Goal: Task Accomplishment & Management: Use online tool/utility

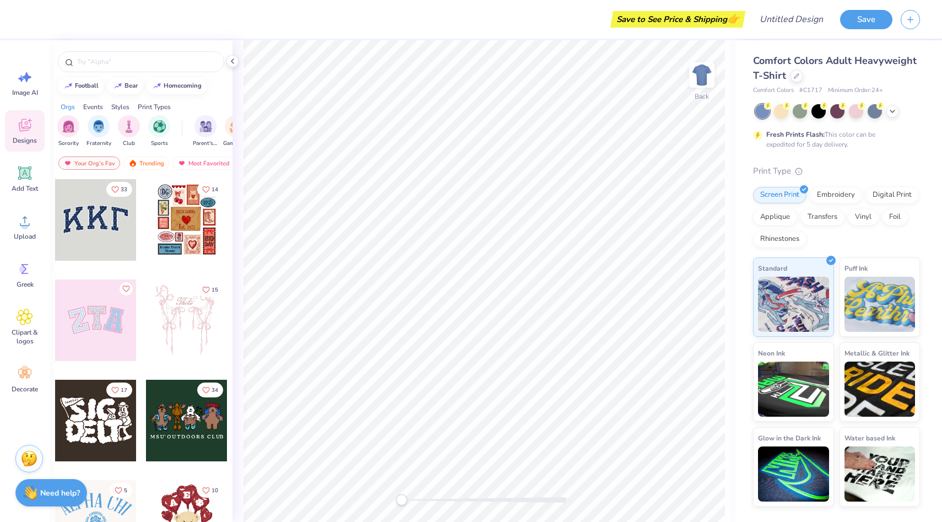
click at [110, 224] on div at bounding box center [96, 220] width 82 height 82
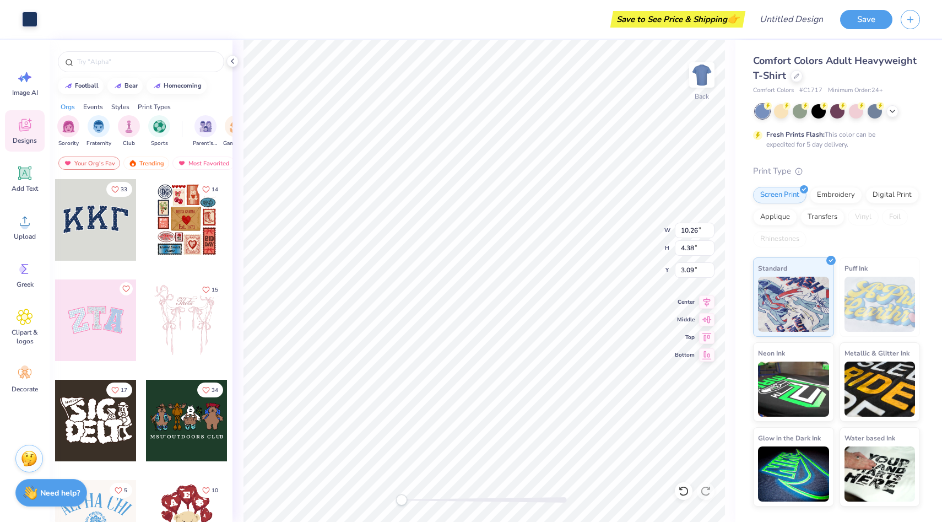
type input "10.44"
type input "4.58"
type input "3.00"
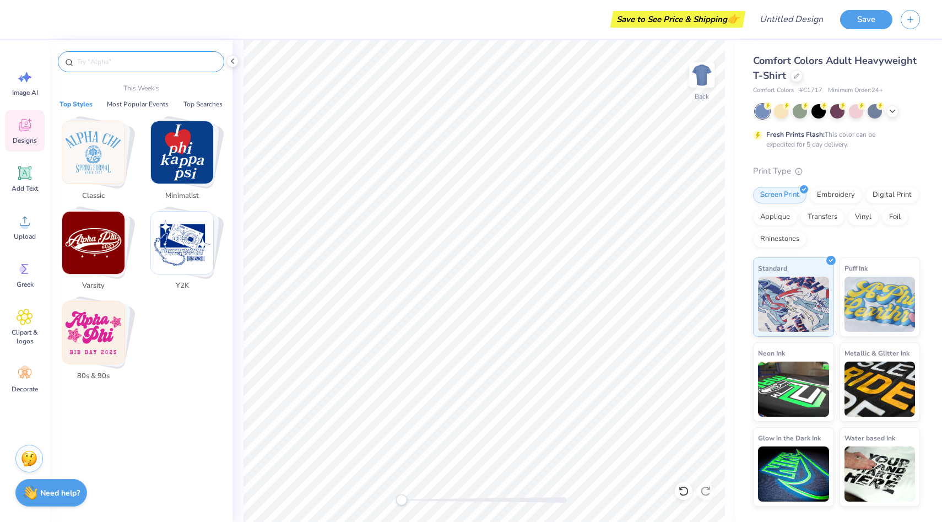
click at [111, 60] on input "text" at bounding box center [146, 61] width 141 height 11
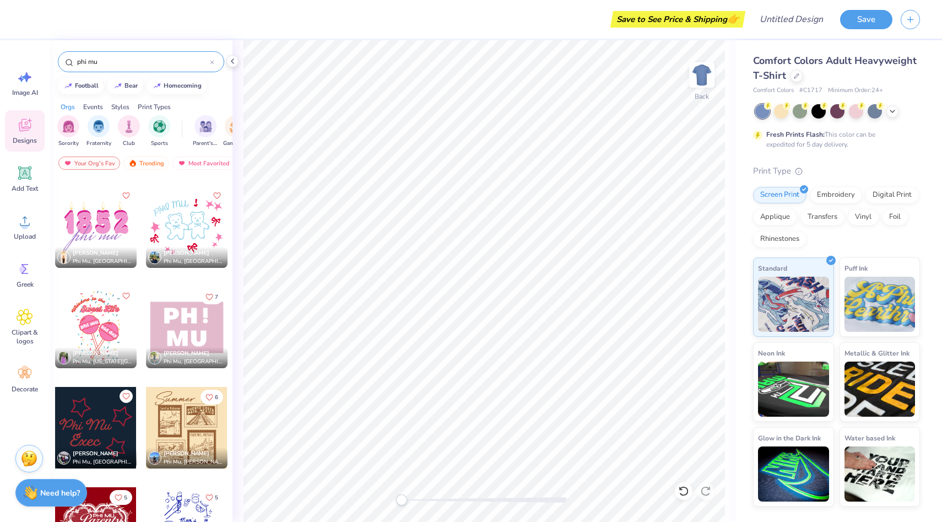
scroll to position [712, 0]
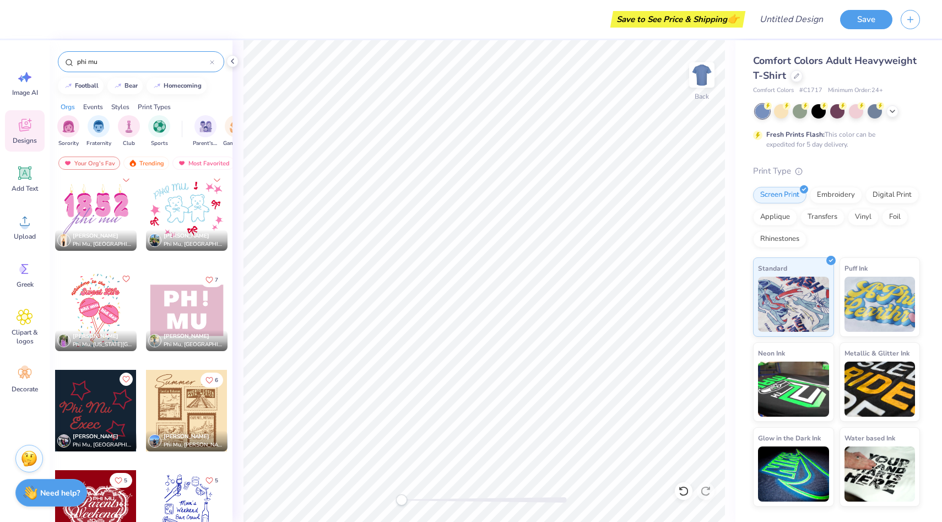
type input "phi mu"
click at [184, 314] on div at bounding box center [187, 310] width 82 height 82
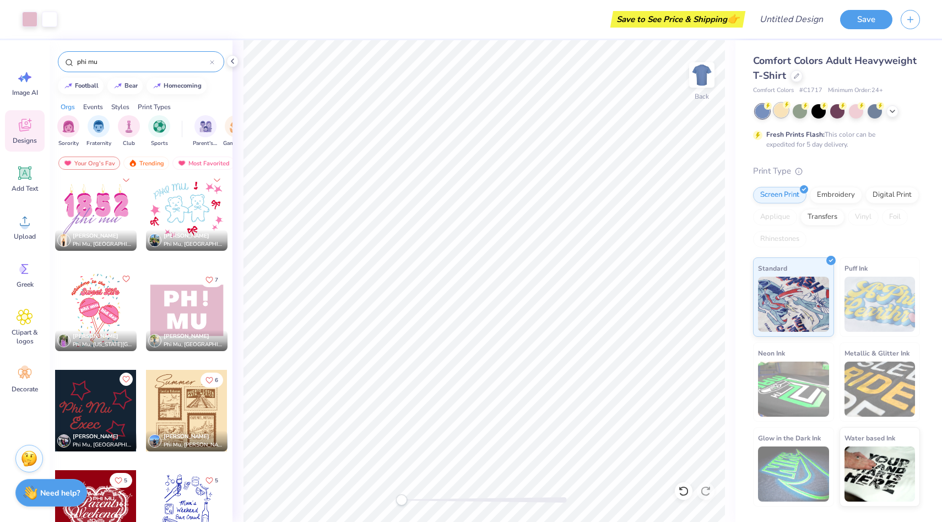
click at [780, 110] on div at bounding box center [781, 110] width 14 height 14
click at [873, 110] on div at bounding box center [875, 110] width 14 height 14
click at [855, 110] on div at bounding box center [856, 110] width 14 height 14
click at [836, 111] on div at bounding box center [837, 110] width 14 height 14
click at [819, 112] on div at bounding box center [819, 110] width 14 height 14
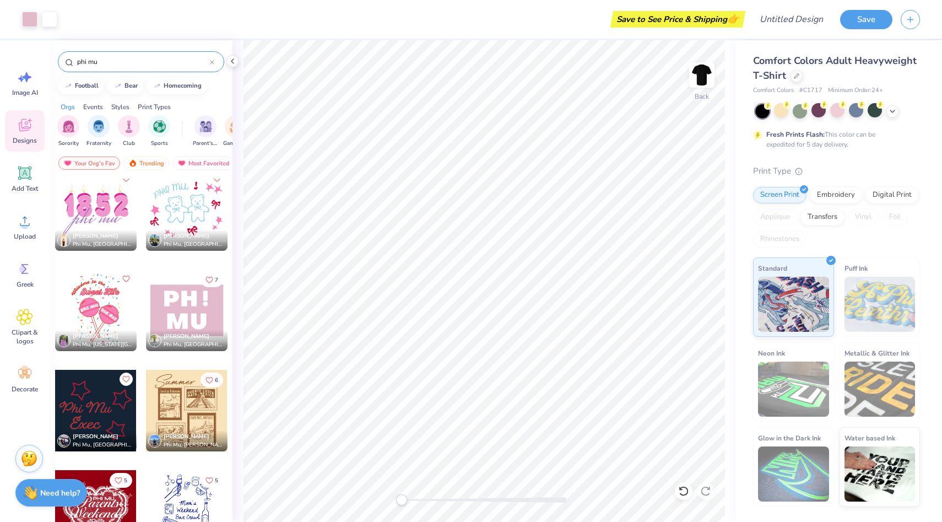
click at [790, 111] on div at bounding box center [837, 111] width 165 height 14
click at [797, 114] on div at bounding box center [800, 110] width 14 height 14
